Goal: Obtain resource: Obtain resource

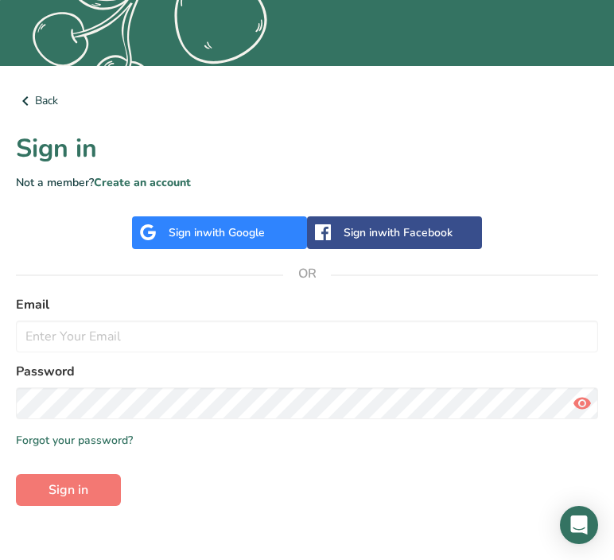
scroll to position [413, 0]
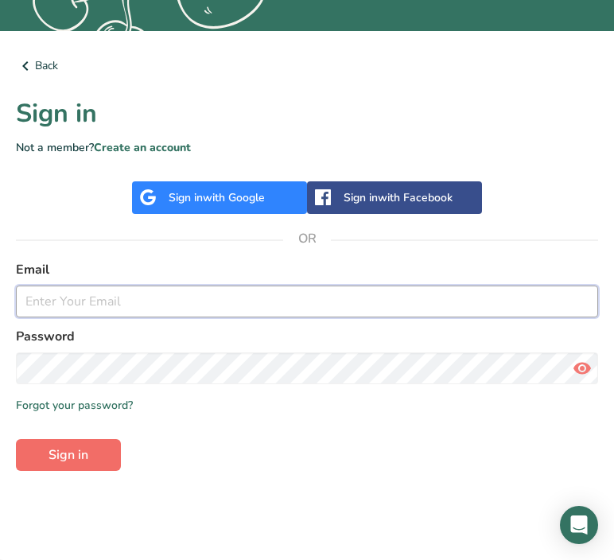
type input "[EMAIL_ADDRESS][DOMAIN_NAME]"
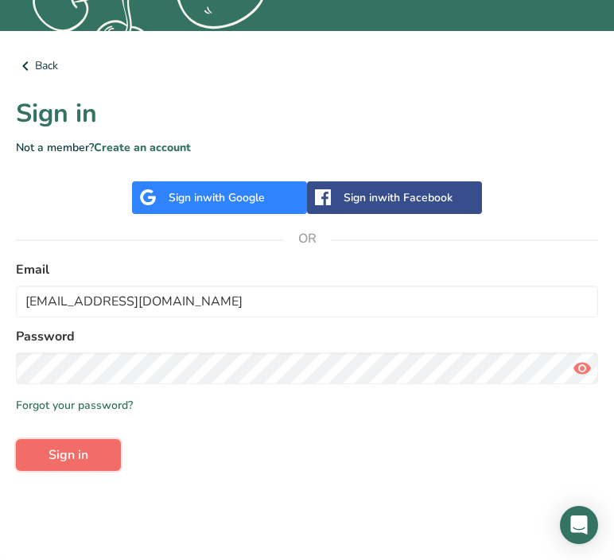
click at [115, 464] on button "Sign in" at bounding box center [68, 455] width 105 height 32
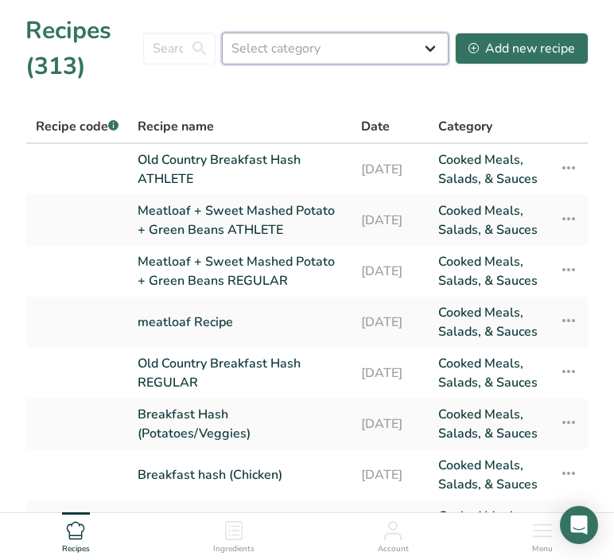
click at [292, 49] on select "Select category All Baked Goods [GEOGRAPHIC_DATA] Confectionery Cooked Meals, S…" at bounding box center [335, 49] width 227 height 32
click at [171, 45] on input "text" at bounding box center [179, 49] width 72 height 32
type input "C"
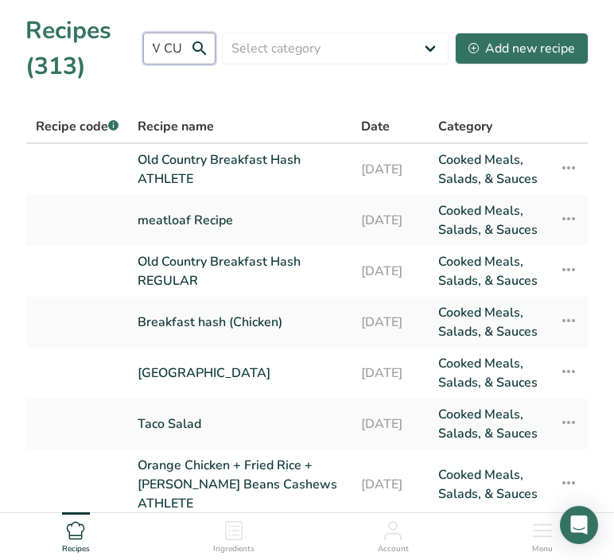
scroll to position [0, 69]
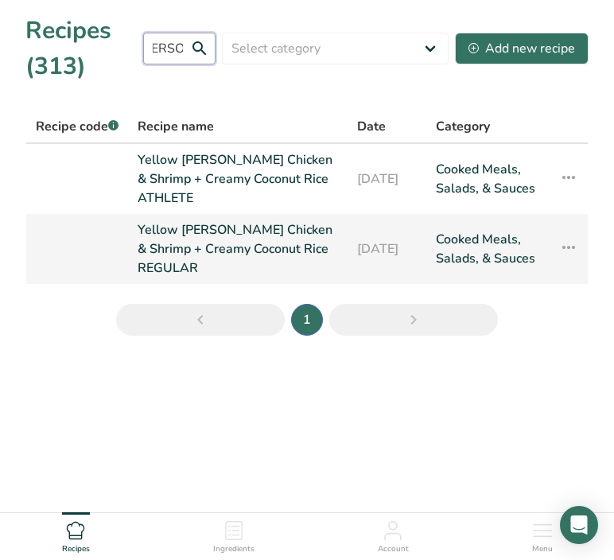
type input "YELLOW [PERSON_NAME]"
click at [199, 231] on link "Yellow [PERSON_NAME] Chicken & Shrimp + Creamy Coconut Rice REGULAR" at bounding box center [238, 248] width 200 height 57
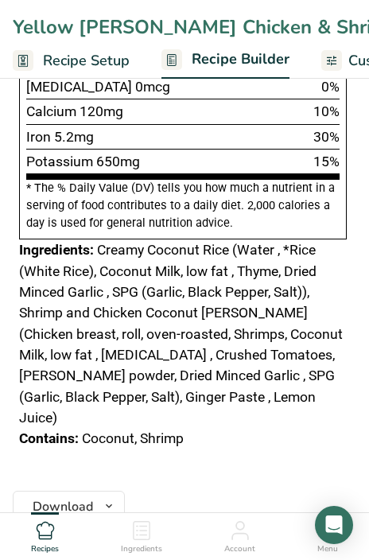
scroll to position [967, 0]
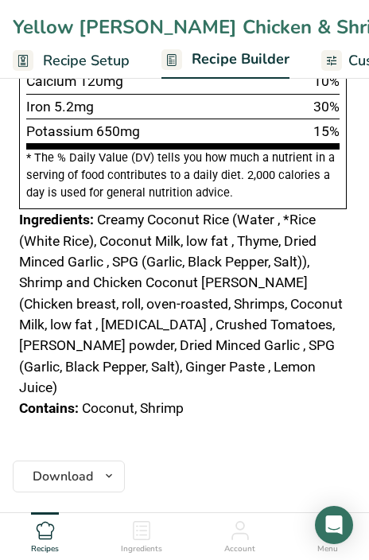
drag, startPoint x: 19, startPoint y: 213, endPoint x: 326, endPoint y: 389, distance: 353.6
copy div "Ingredients: Creamy Coconut Rice (Water , *Rice (White Rice), Coconut Milk, low…"
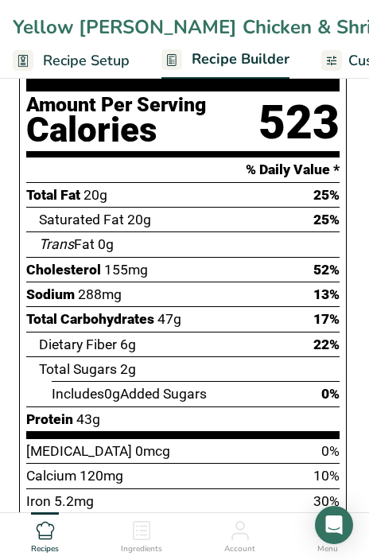
scroll to position [541, 0]
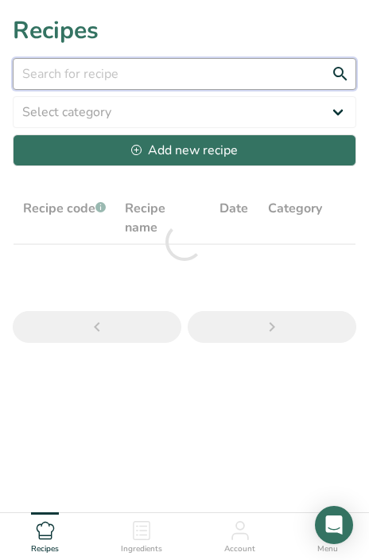
click at [107, 79] on input "text" at bounding box center [184, 74] width 343 height 32
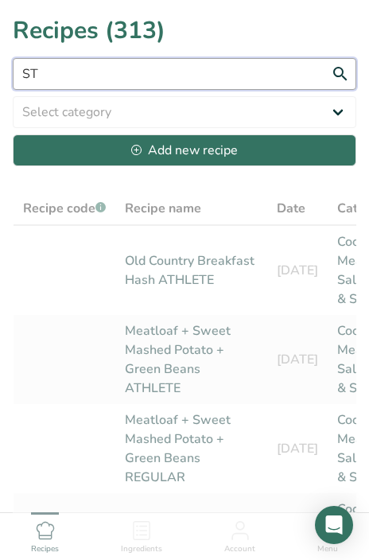
type input "S"
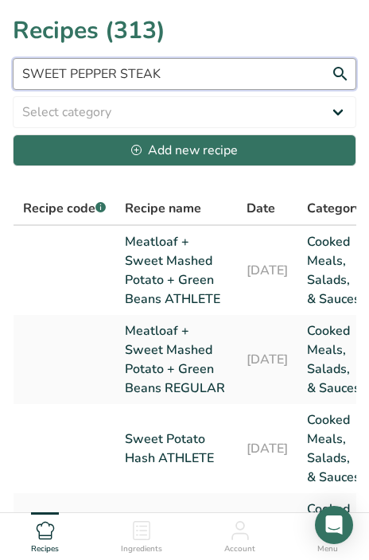
type input "SWEET PEPPER STEAK"
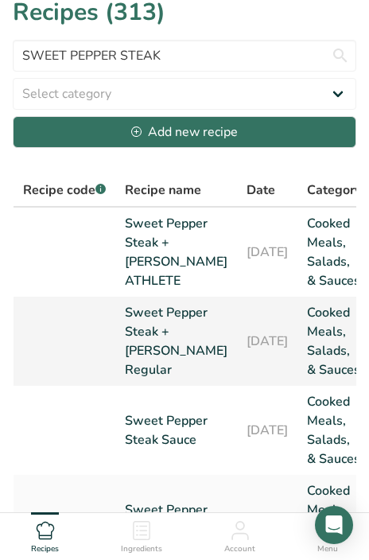
click at [158, 379] on link "Sweet Pepper Steak + [PERSON_NAME] Regular" at bounding box center [176, 341] width 103 height 76
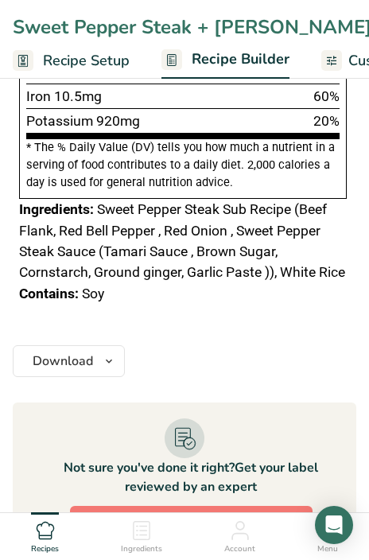
scroll to position [980, 0]
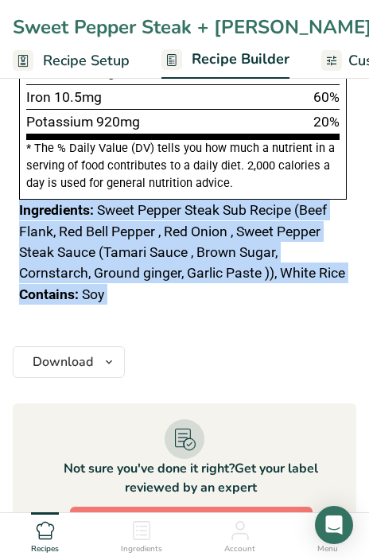
drag, startPoint x: 20, startPoint y: 200, endPoint x: 200, endPoint y: 314, distance: 212.6
click at [200, 314] on section "Ingredients Rice, white, short-grain, enriched, cooked i Amount 146 Unit g Port…" at bounding box center [184, 236] width 343 height 2132
copy section "Ingredients: Sweet Pepper Steak Sub Recipe (Beef Flank, Red Bell Pepper , Red O…"
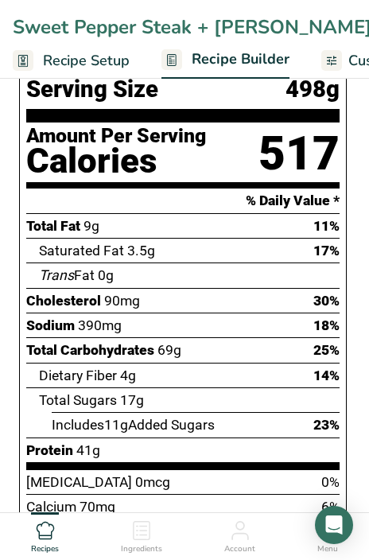
scroll to position [525, 0]
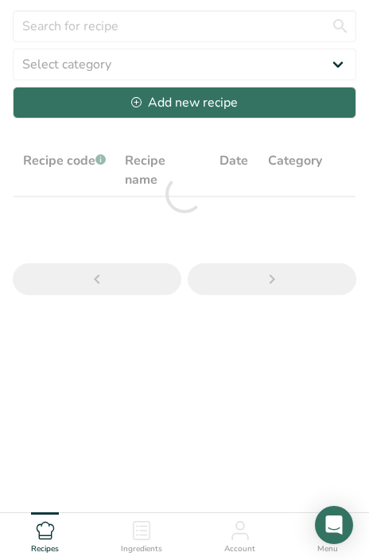
scroll to position [18, 0]
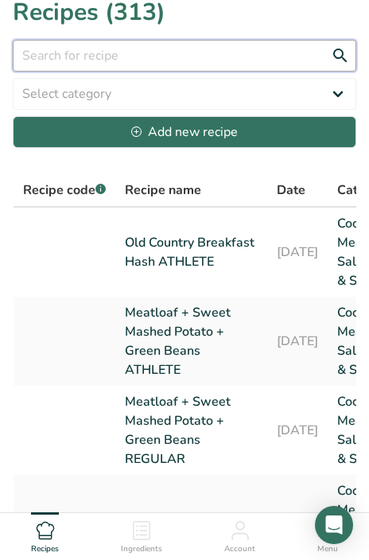
click at [143, 53] on input "text" at bounding box center [184, 56] width 343 height 32
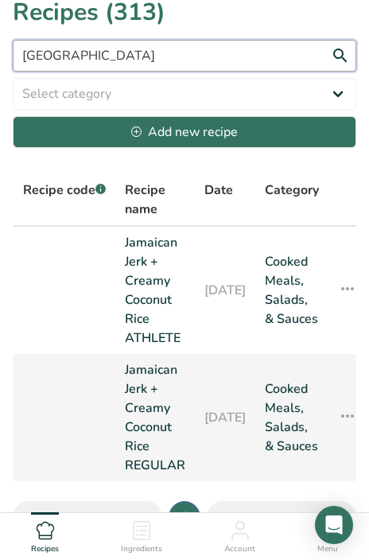
type input "[GEOGRAPHIC_DATA]"
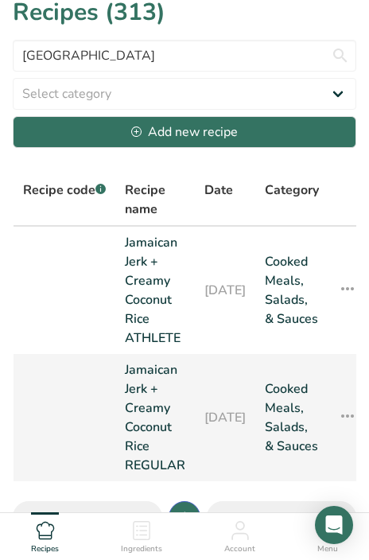
click at [158, 390] on link "Jamaican Jerk + Creamy Coconut Rice REGULAR" at bounding box center [155, 417] width 60 height 114
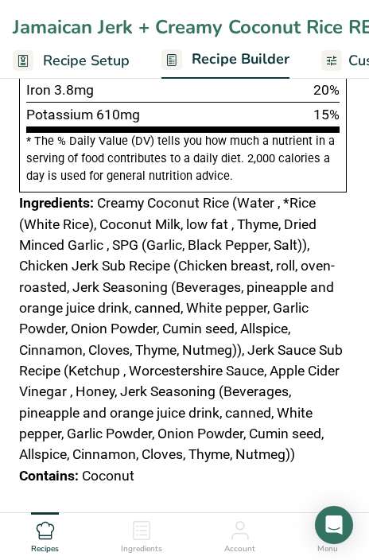
scroll to position [1051, 0]
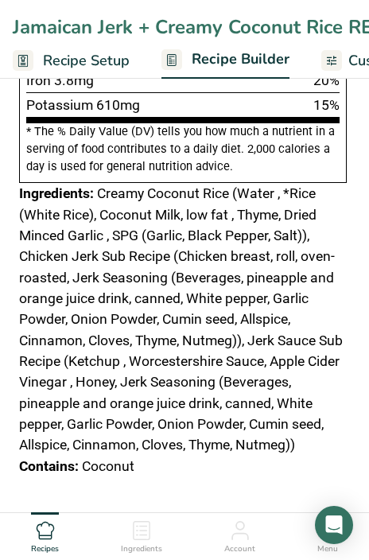
drag, startPoint x: 134, startPoint y: 456, endPoint x: -6, endPoint y: 176, distance: 313.6
click at [0, 176] on html "Jamaican Jerk + Creamy Coconut Rice REGULAR Recipe Setup Recipe Builder Customi…" at bounding box center [184, 260] width 369 height 2623
click at [140, 460] on div "Contains: Coconut" at bounding box center [183, 466] width 328 height 21
drag, startPoint x: 140, startPoint y: 460, endPoint x: 2, endPoint y: 184, distance: 308.3
click at [2, 184] on section "Add Ingredients Delete Recipe Duplicate Recipe Scale Recipe Save as Sub-Recipe …" at bounding box center [184, 269] width 369 height 2509
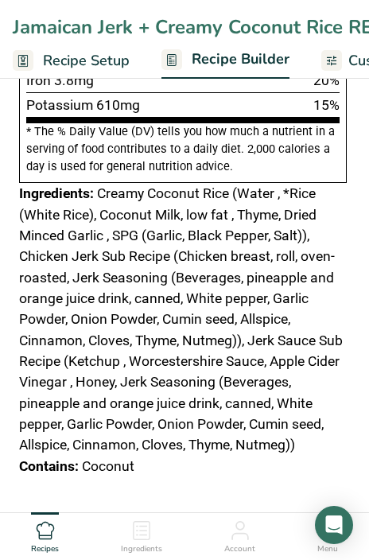
copy div "Ingredients: Creamy Coconut Rice (Water , *Rice (White Rice), Coconut Milk, low…"
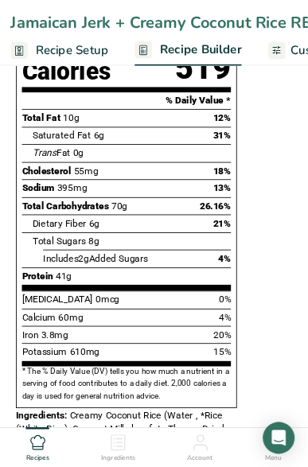
scroll to position [650, 0]
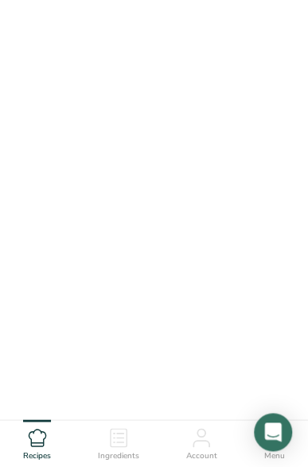
scroll to position [18, 0]
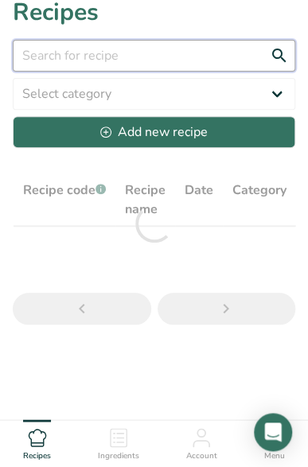
click at [113, 49] on input "text" at bounding box center [154, 56] width 282 height 32
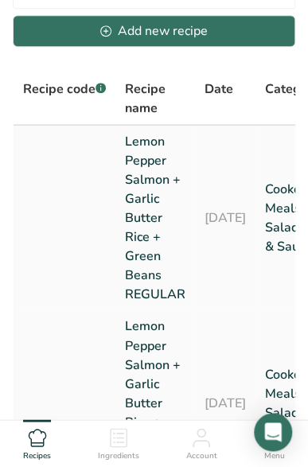
type input "LEMON PEPPER"
click at [147, 161] on link "Lemon Pepper Salmon + Garlic Butter Rice + Green Beans REGULAR" at bounding box center [155, 218] width 60 height 172
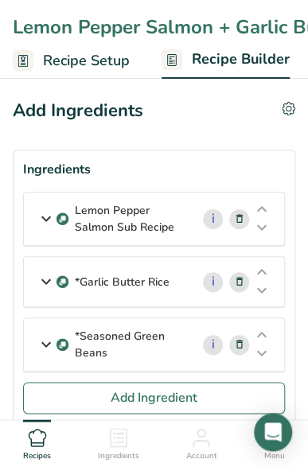
drag, startPoint x: 147, startPoint y: 113, endPoint x: 130, endPoint y: 114, distance: 16.8
click at [130, 114] on div "Add Ingredients Delete Recipe Duplicate Recipe Scale Recipe Save as Sub-Recipe …" at bounding box center [154, 111] width 282 height 26
click at [165, 117] on div "Add Ingredients Delete Recipe Duplicate Recipe Scale Recipe Save as Sub-Recipe …" at bounding box center [154, 111] width 282 height 26
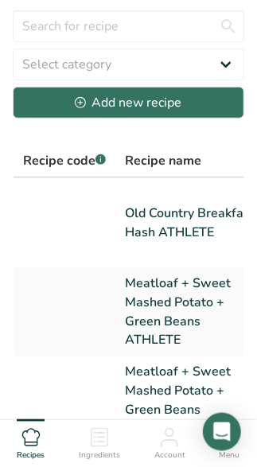
scroll to position [49, 0]
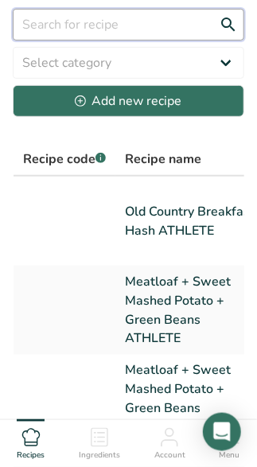
click at [121, 38] on input "text" at bounding box center [128, 25] width 231 height 32
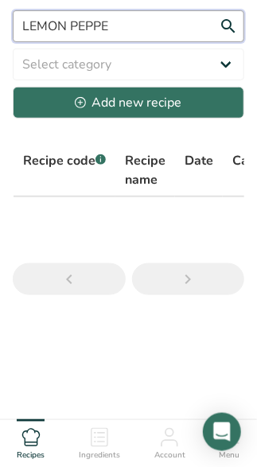
scroll to position [48, 0]
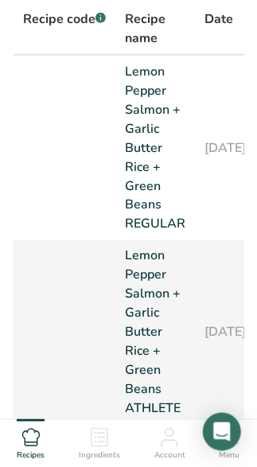
type input "LEMON PEPPER"
click at [147, 307] on link "Lemon Pepper Salmon + Garlic Butter Rice + Green Beans ATHLETE" at bounding box center [155, 332] width 60 height 172
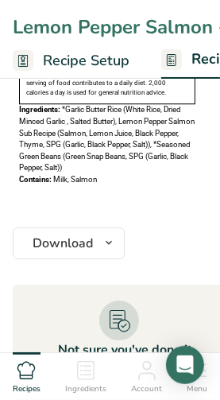
scroll to position [1068, 0]
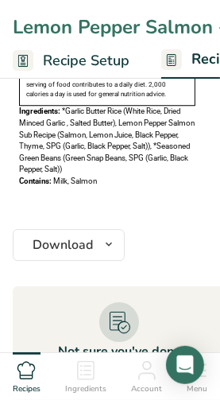
click at [99, 178] on div "Contains: Milk, Salmon" at bounding box center [107, 182] width 177 height 12
drag, startPoint x: 99, startPoint y: 177, endPoint x: 8, endPoint y: 112, distance: 111.6
click at [8, 112] on section "Add Ingredients Delete Recipe Duplicate Recipe Scale Recipe Save as Sub-Recipe …" at bounding box center [119, 394] width 239 height 2792
copy div "Ingredients: *Garlic Butter Rice (White Rice, Dried Minced Garlic , Salted Butt…"
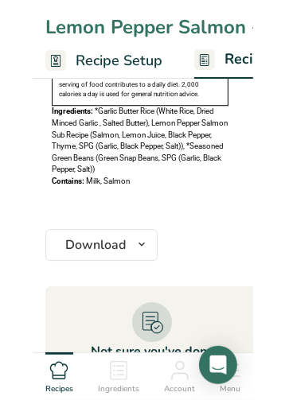
scroll to position [970, 0]
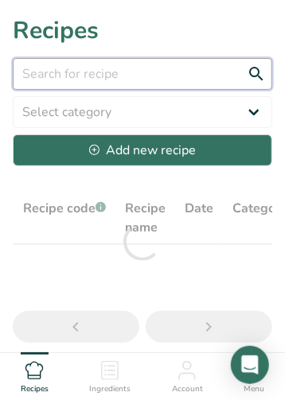
click at [114, 82] on input "text" at bounding box center [142, 74] width 259 height 32
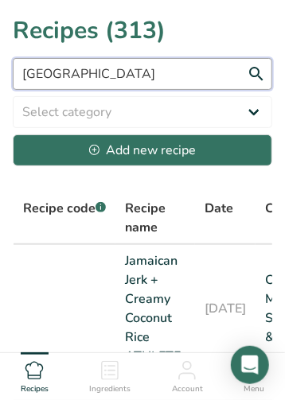
type input "[GEOGRAPHIC_DATA]"
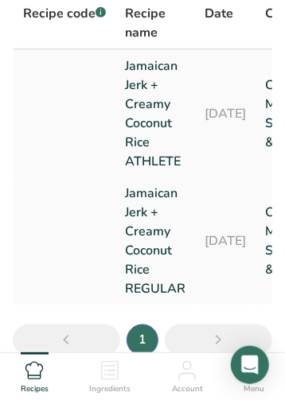
click at [142, 127] on link "Jamaican Jerk + Creamy Coconut Rice ATHLETE" at bounding box center [155, 113] width 60 height 114
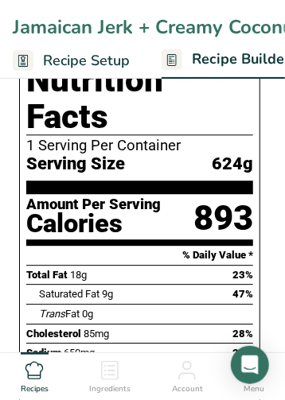
scroll to position [574, 0]
